Goal: Browse casually

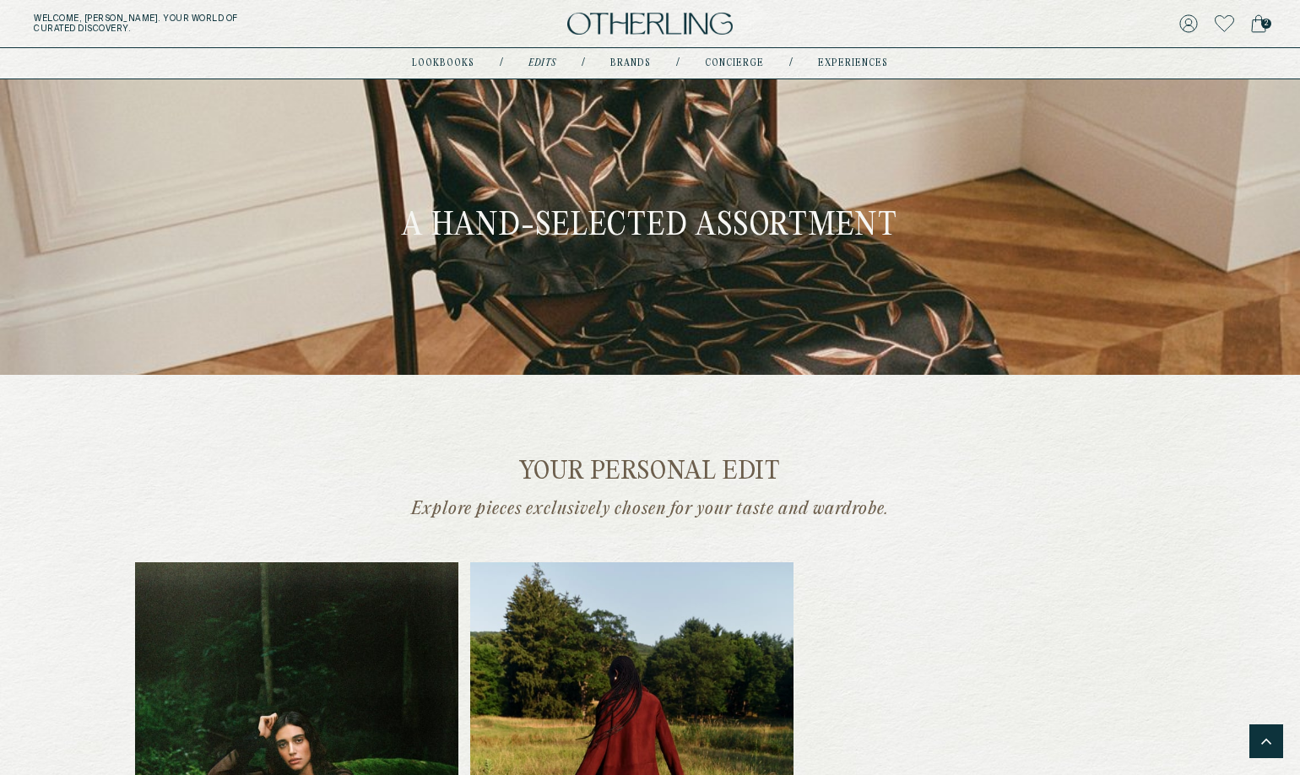
scroll to position [1041, 0]
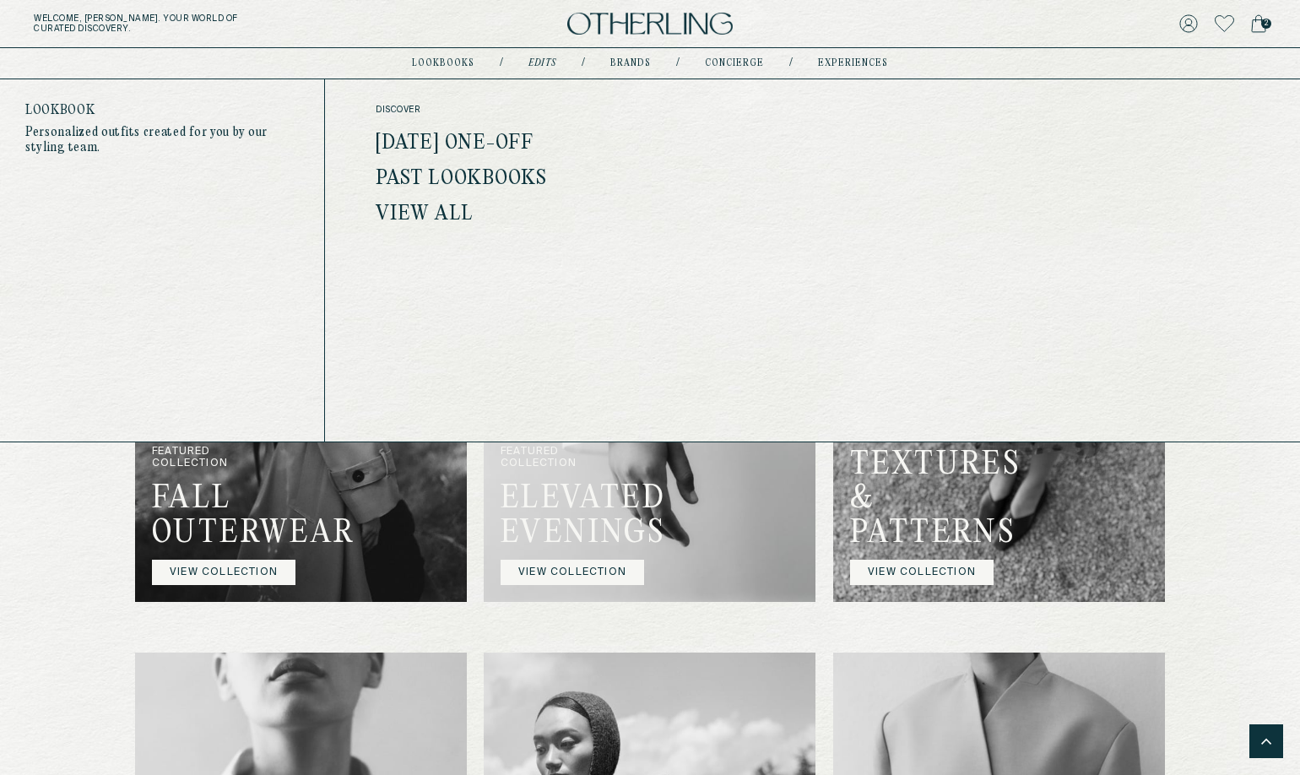
click at [456, 64] on link "lookbooks" at bounding box center [443, 63] width 62 height 8
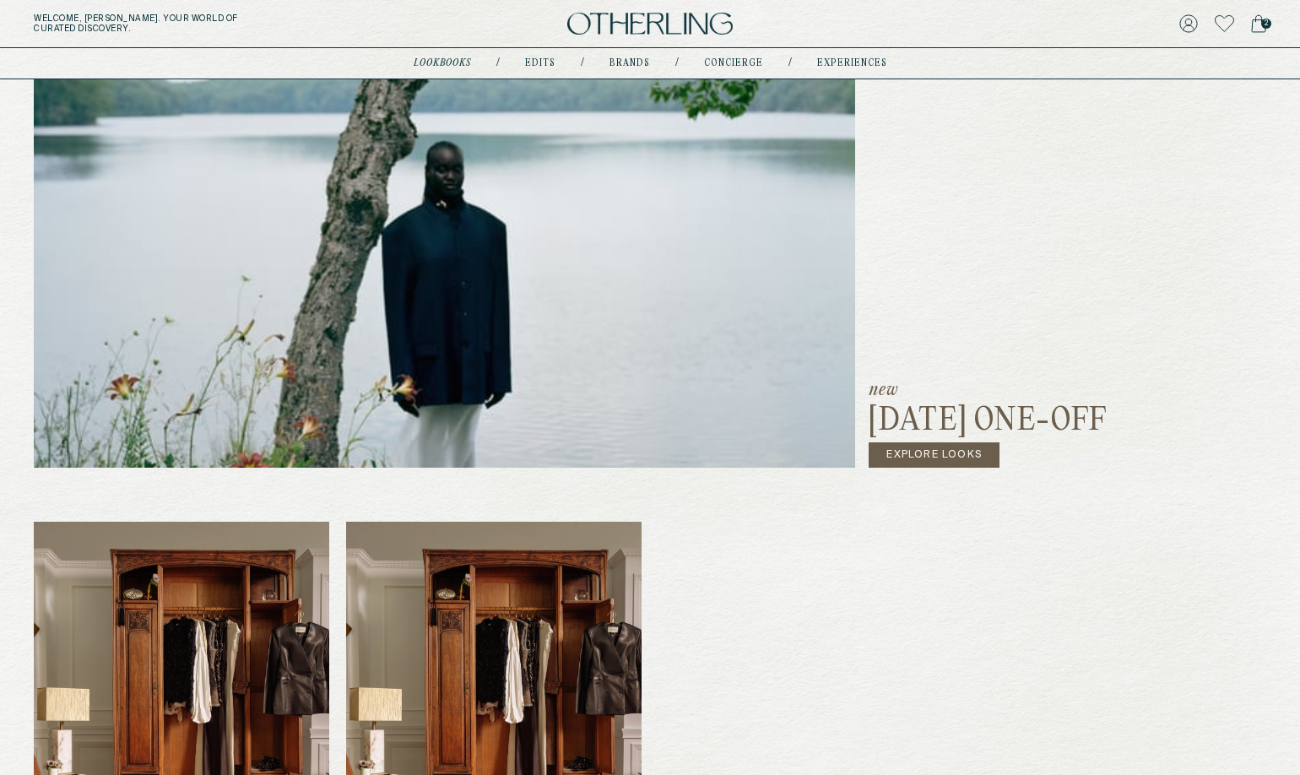
scroll to position [301, 0]
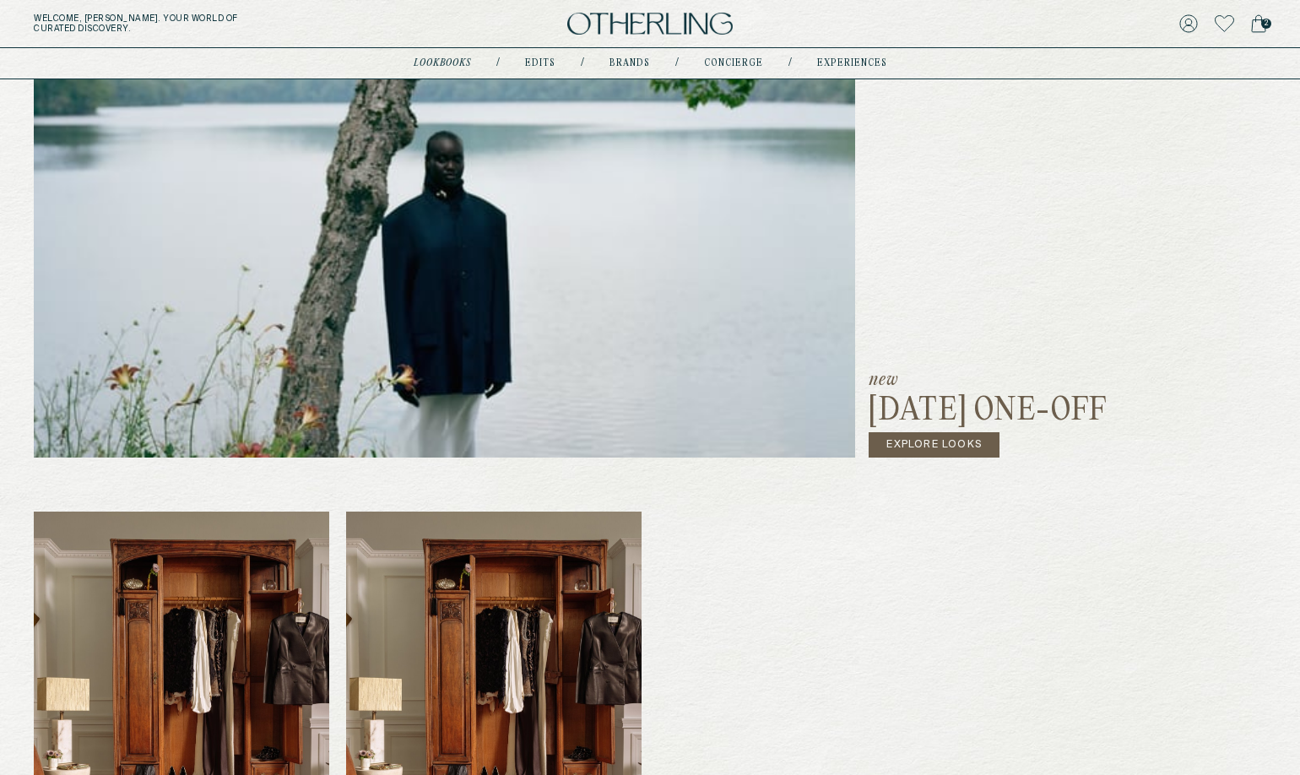
click at [948, 437] on link "Explore Looks" at bounding box center [934, 444] width 131 height 25
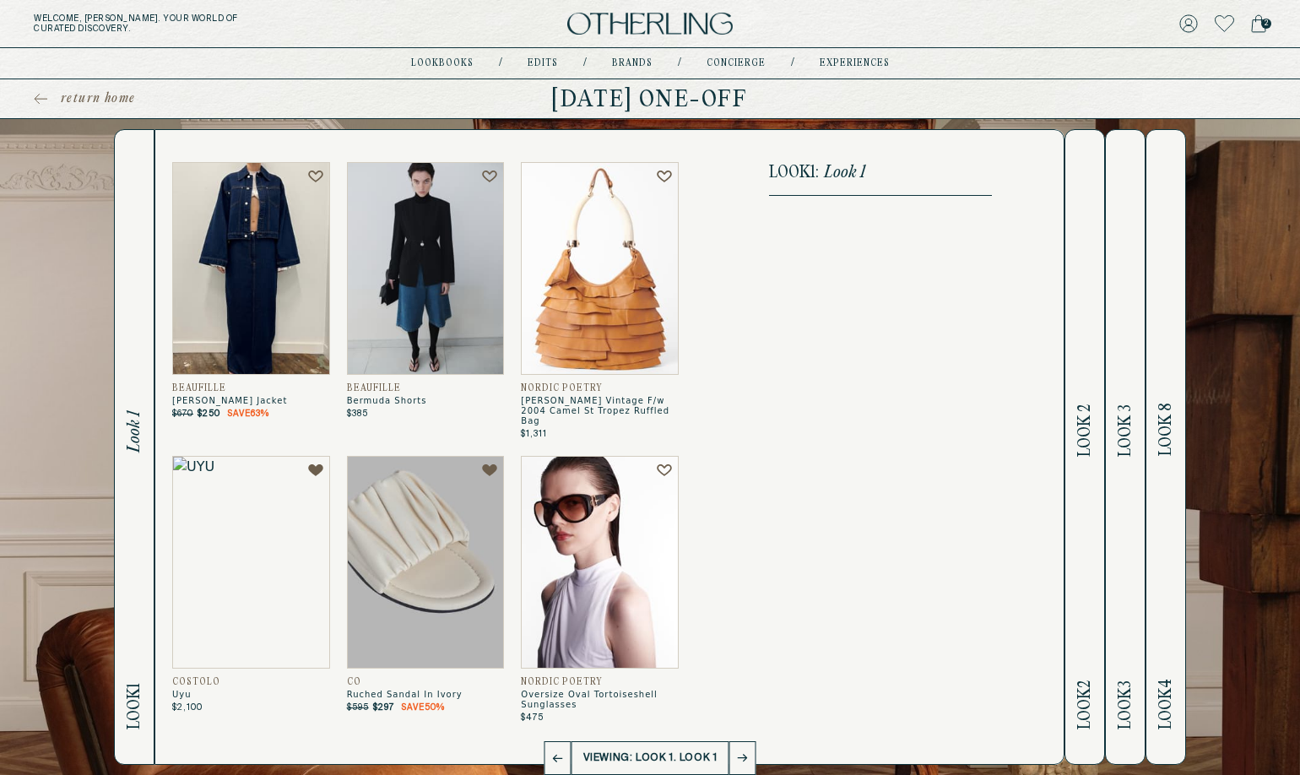
click at [607, 514] on img at bounding box center [600, 562] width 158 height 213
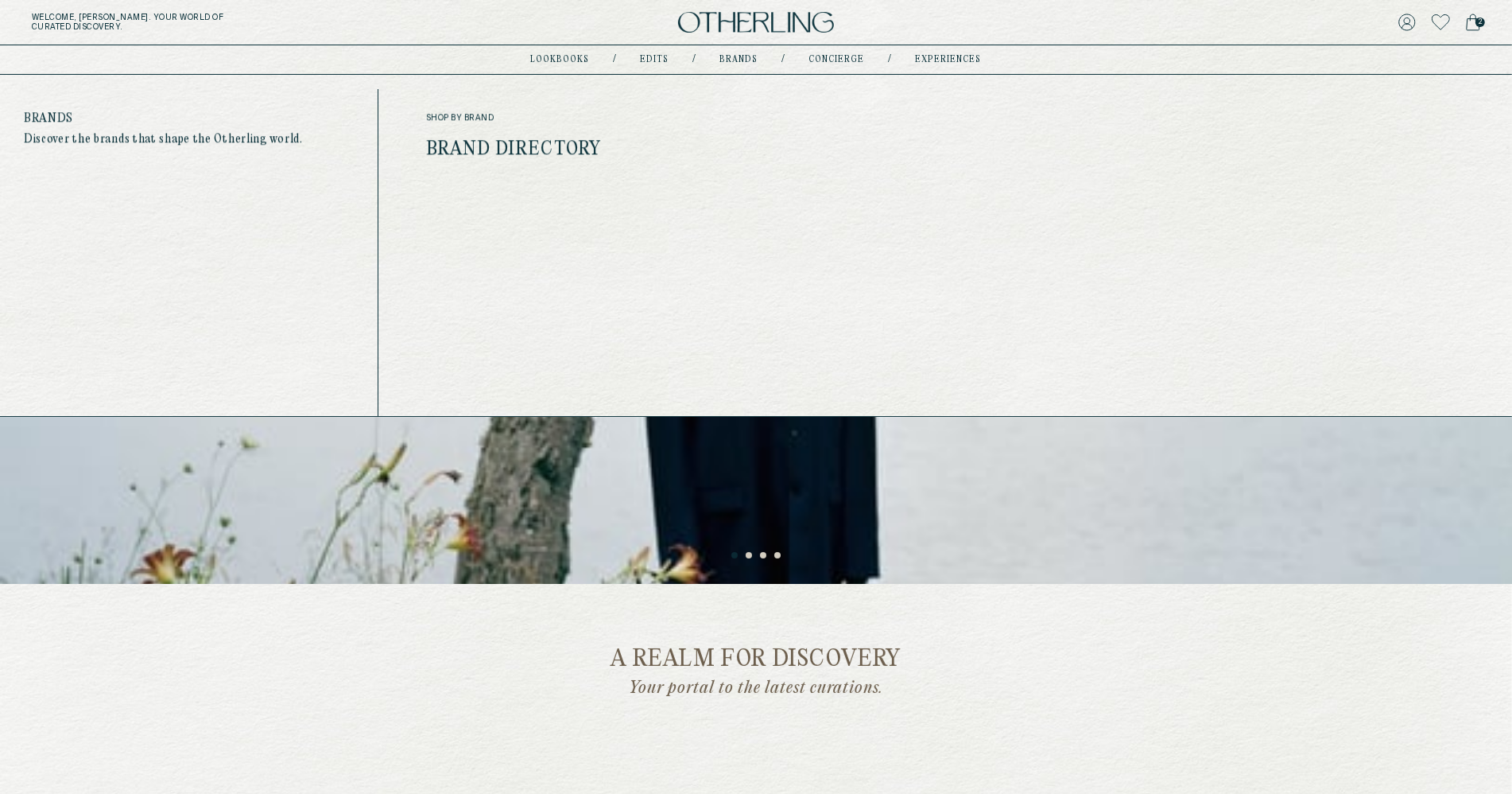
click at [742, 56] on link "Brands" at bounding box center [739, 59] width 39 height 8
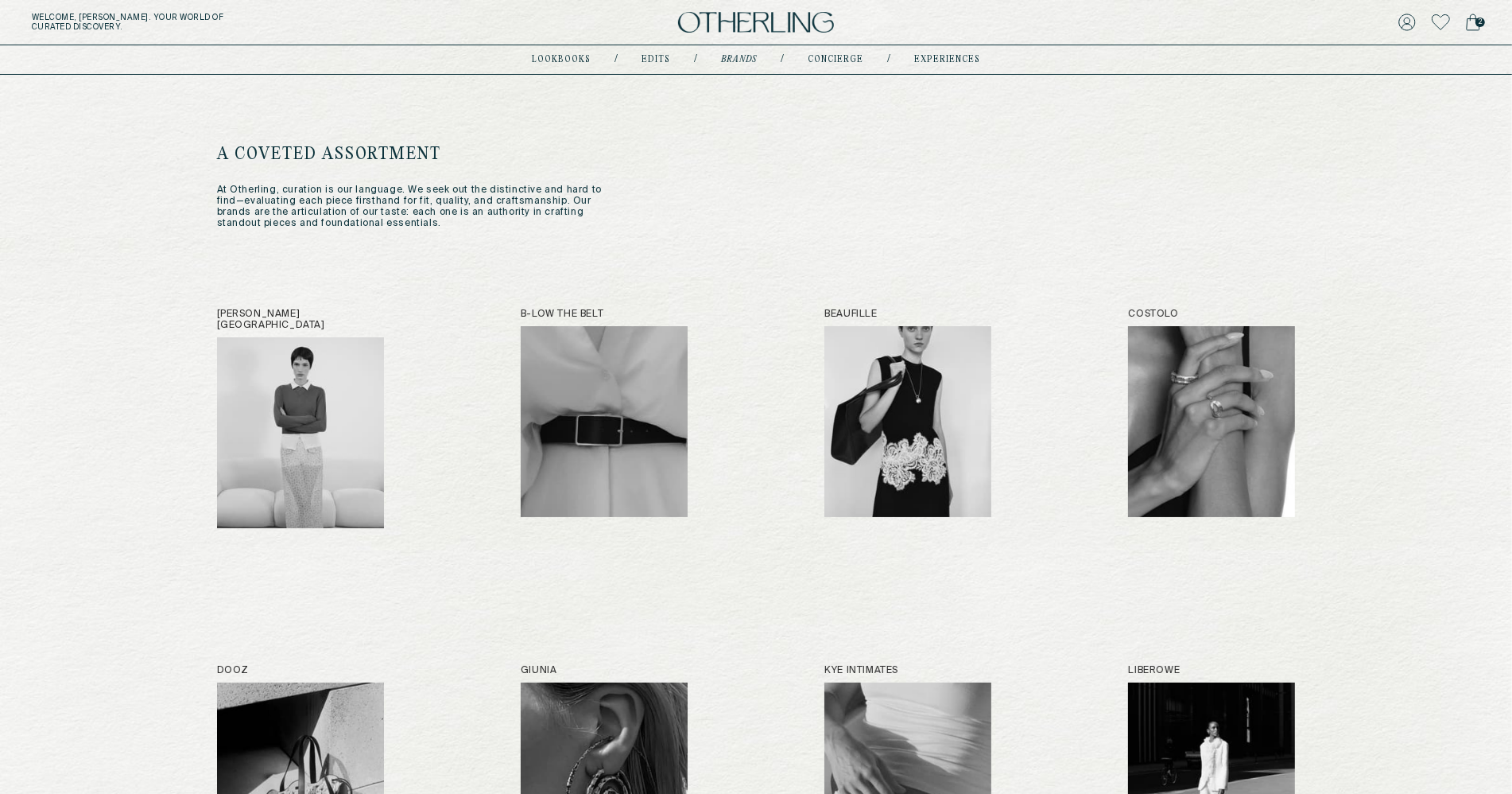
click at [505, 168] on div "A COVETED ASSORTMENT At [GEOGRAPHIC_DATA], curation is our language. We seek ou…" at bounding box center [416, 186] width 397 height 86
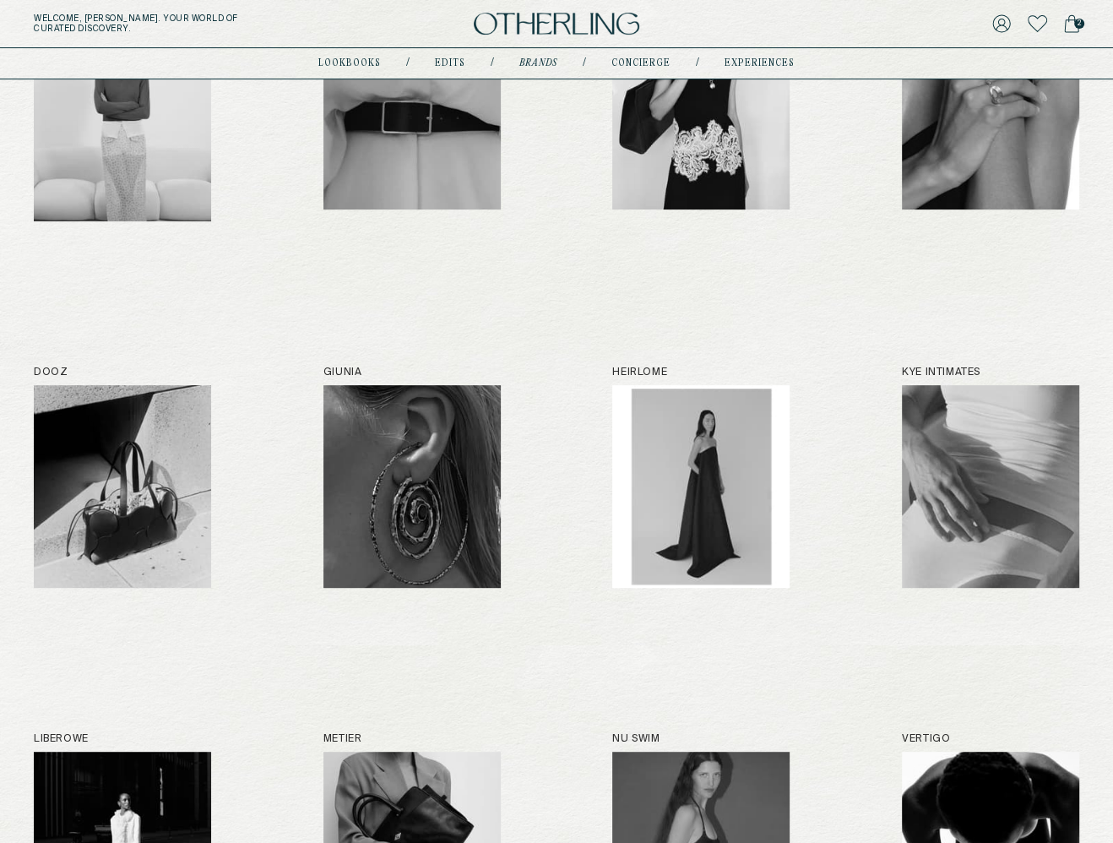
scroll to position [348, 0]
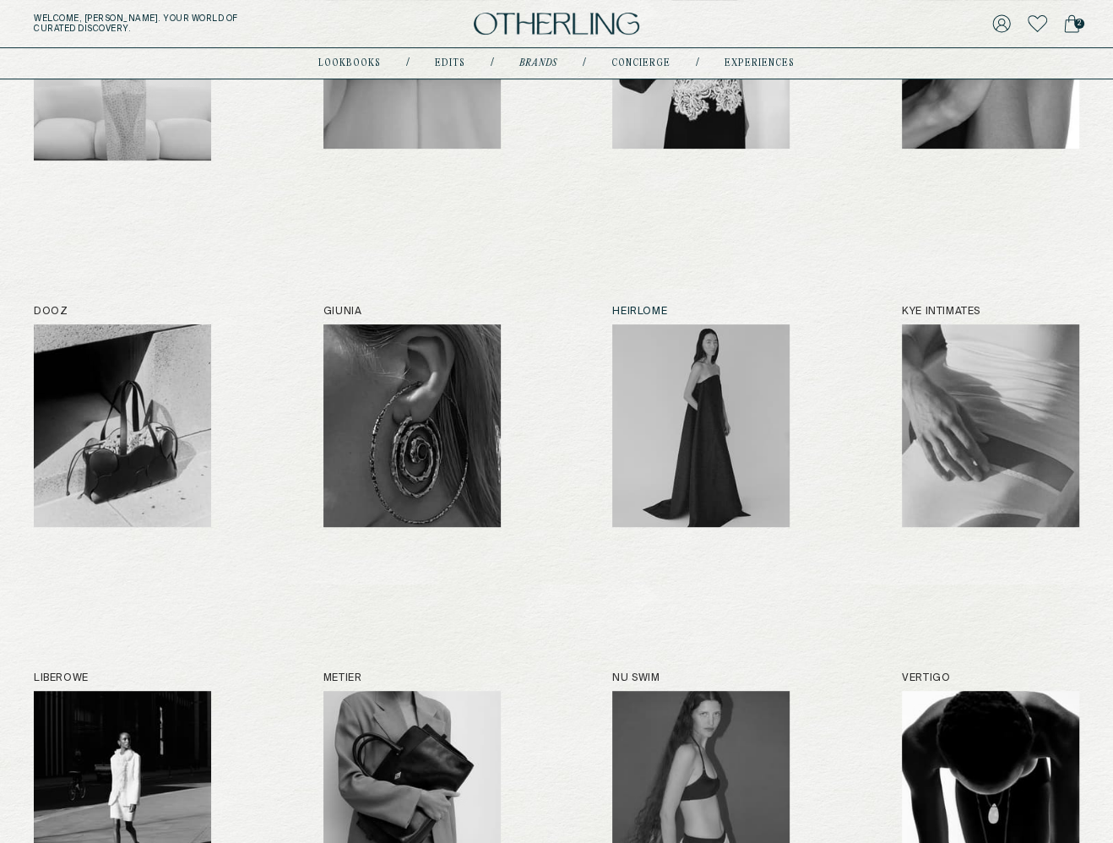
scroll to position [434, 0]
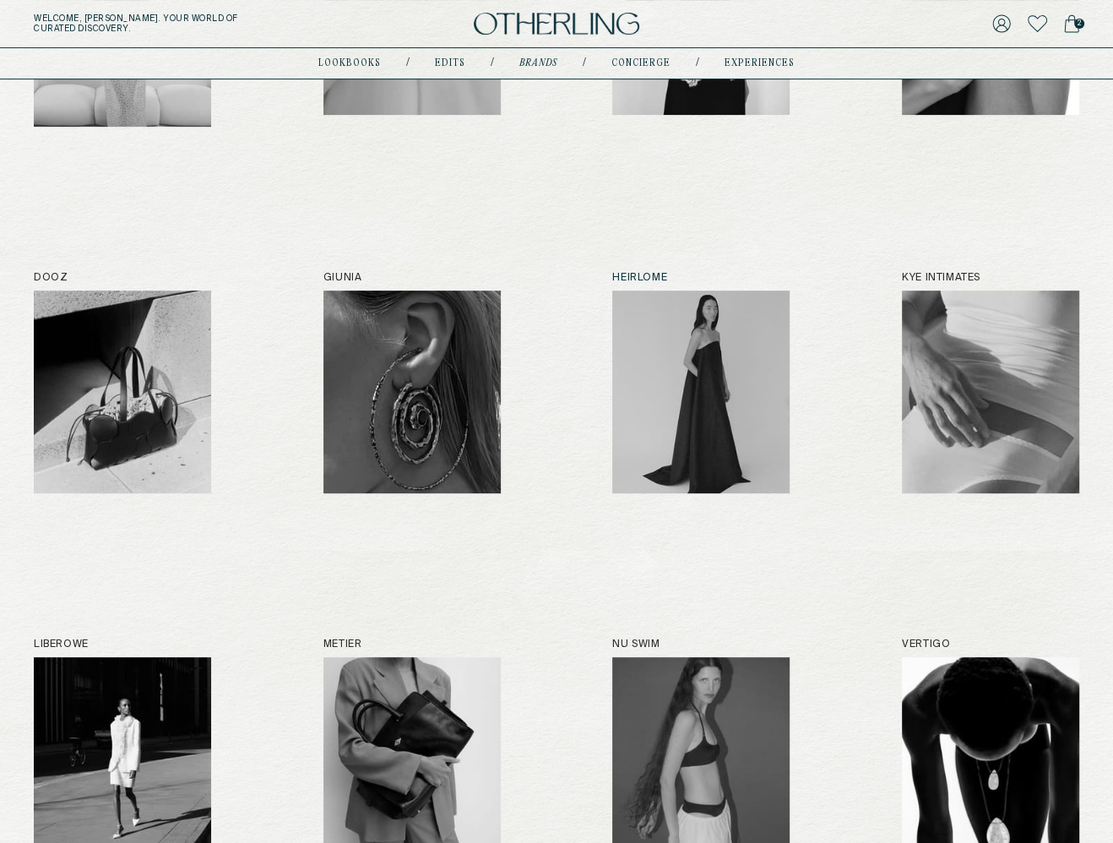
click at [716, 366] on img at bounding box center [700, 391] width 177 height 203
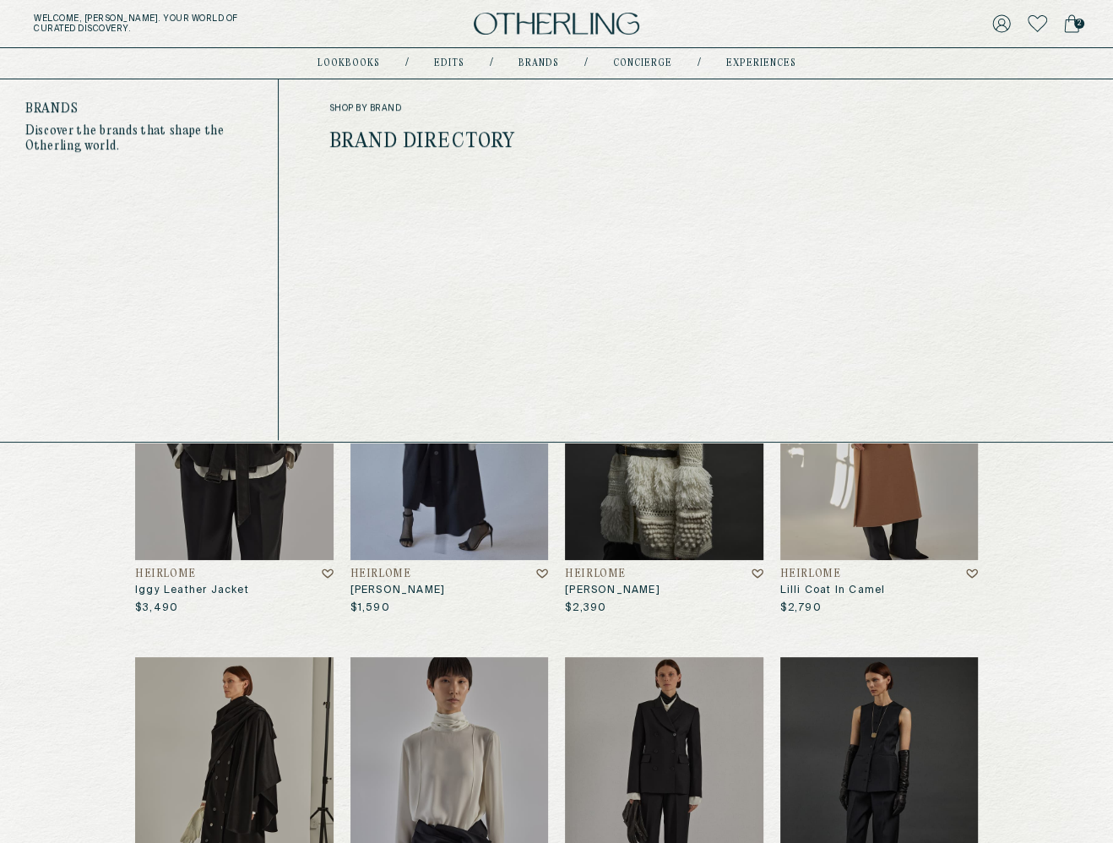
click at [541, 64] on link "Brands" at bounding box center [538, 63] width 41 height 8
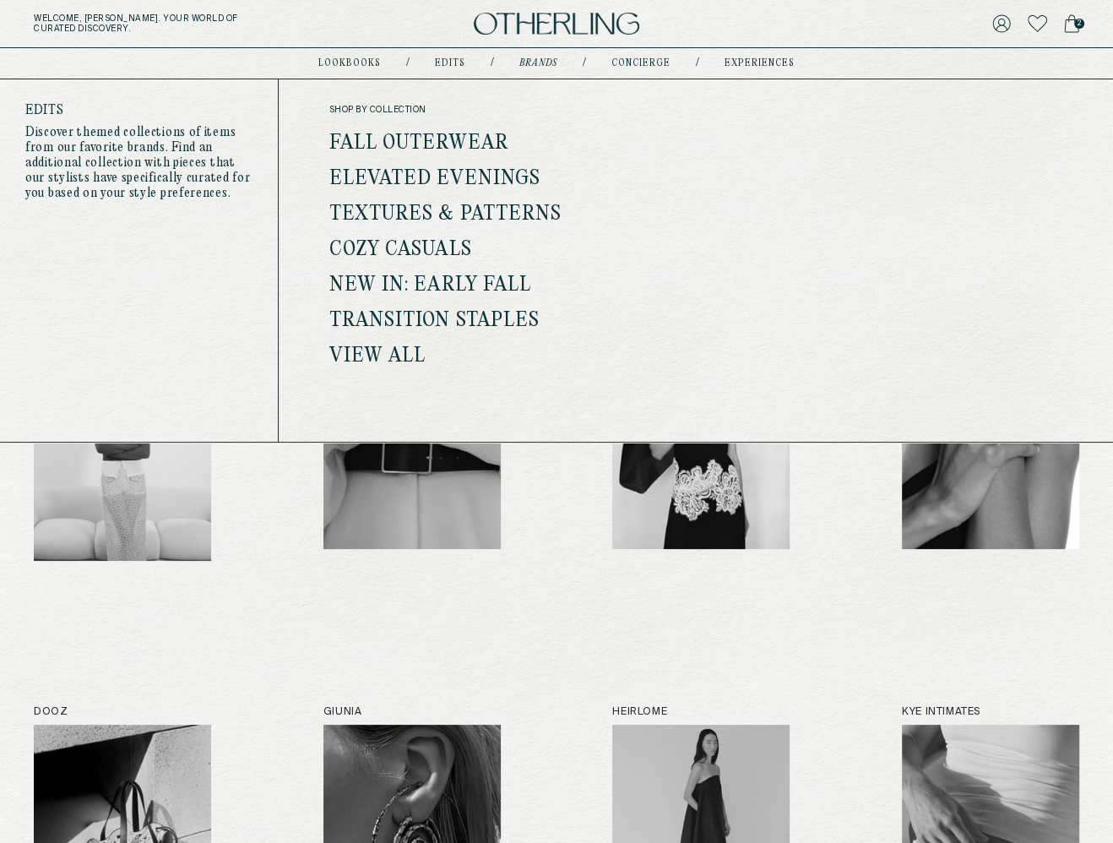
click at [446, 65] on link "Edits" at bounding box center [450, 63] width 30 height 8
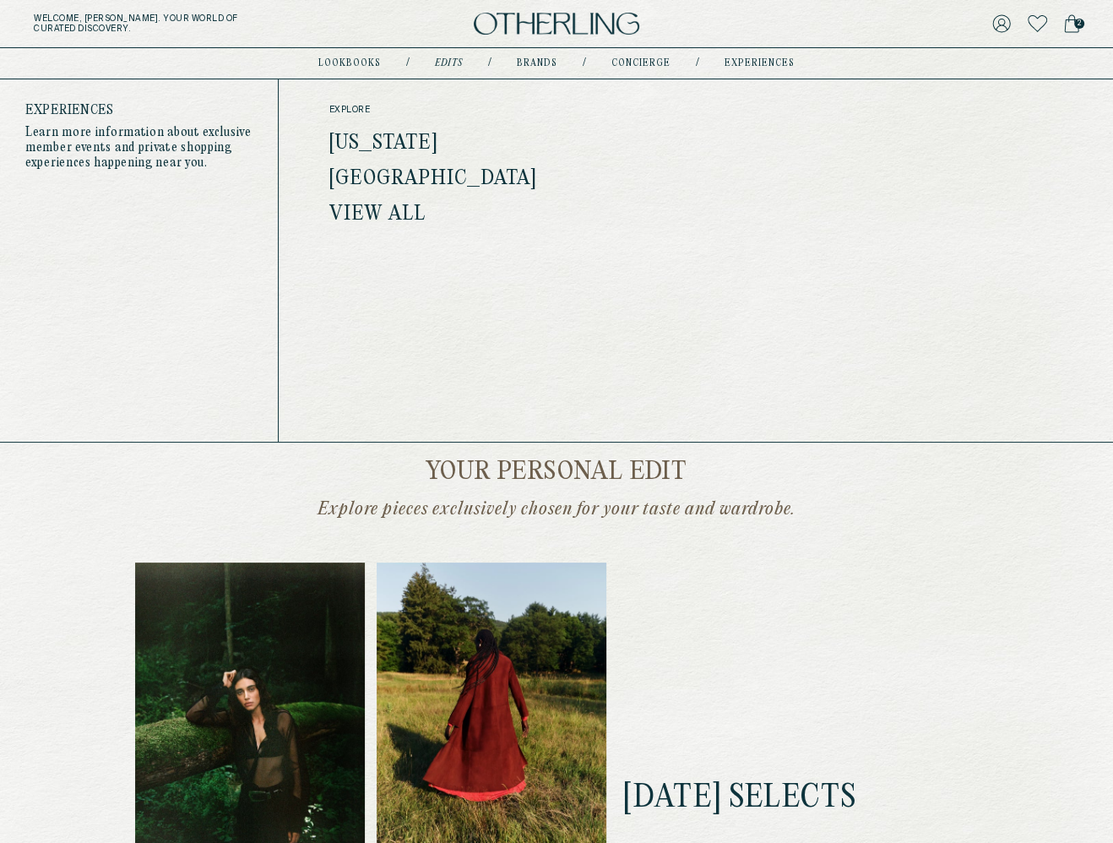
click at [747, 64] on link "experiences" at bounding box center [760, 63] width 70 height 8
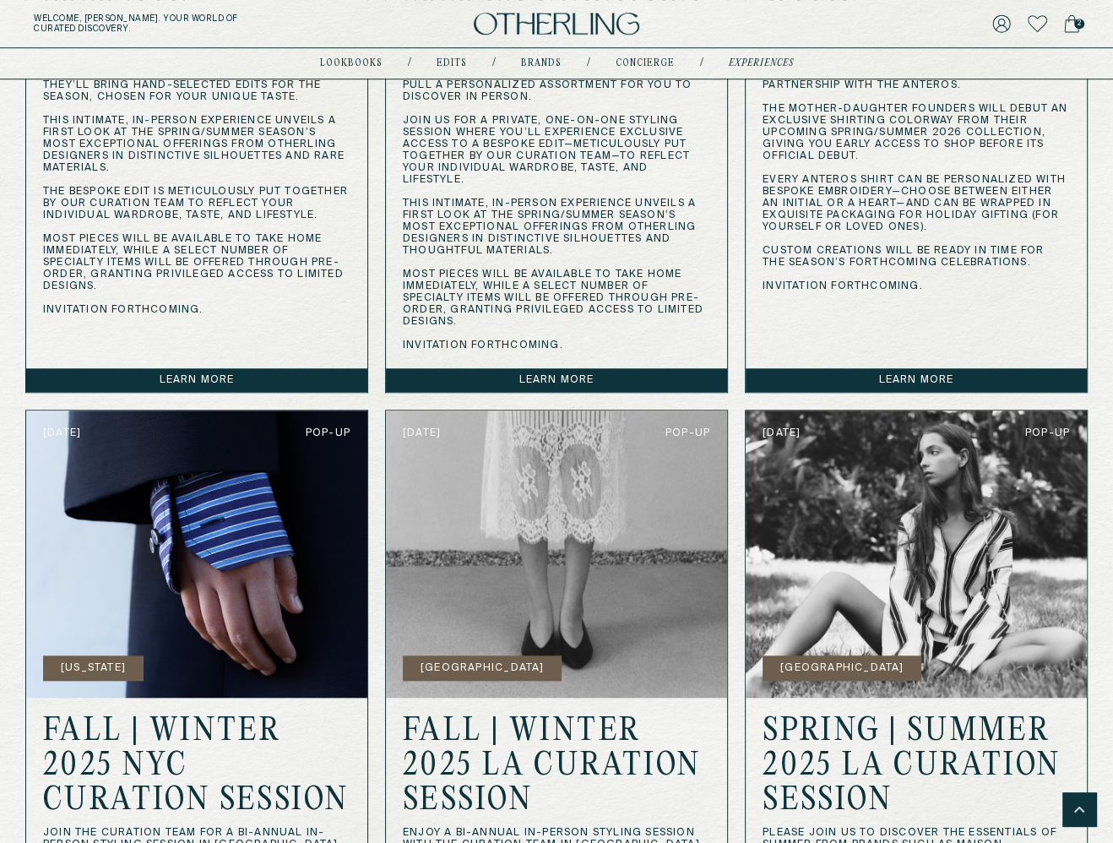
scroll to position [983, 0]
